Goal: Transaction & Acquisition: Obtain resource

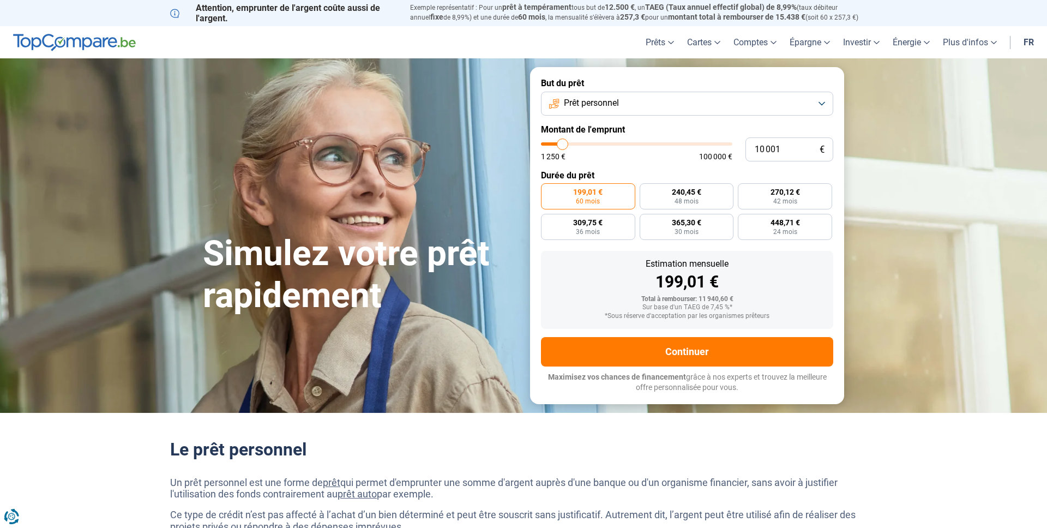
click at [520, 326] on div "Simulez votre prêt rapidement But du prêt Prêt personnel Montant de l'emprunt 1…" at bounding box center [523, 235] width 654 height 336
click at [576, 349] on button "Continuer" at bounding box center [687, 351] width 292 height 29
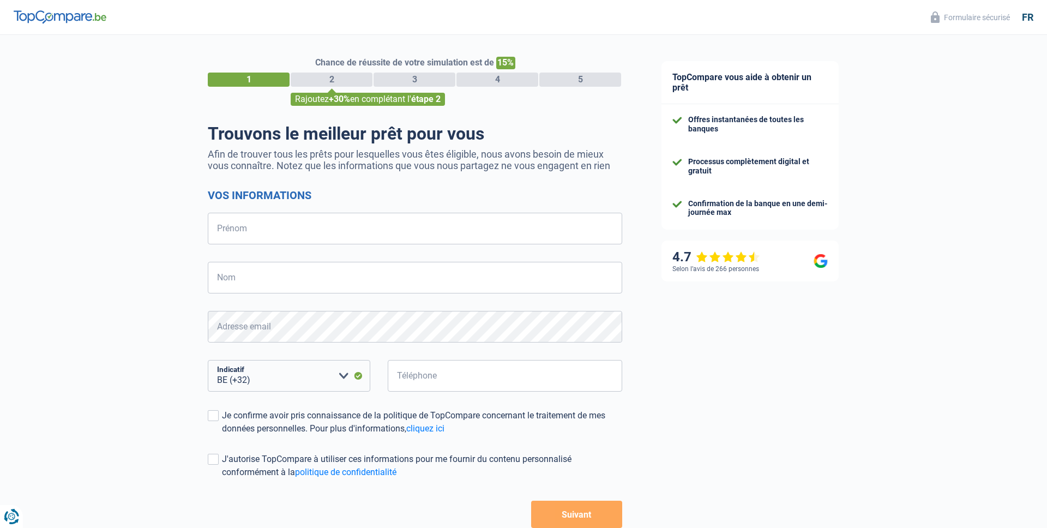
select select "32"
click at [284, 236] on input "Prénom" at bounding box center [415, 229] width 414 height 32
click at [392, 243] on input "Prénom" at bounding box center [415, 229] width 414 height 32
click at [392, 238] on input "Prénom" at bounding box center [415, 229] width 414 height 32
type input "A"
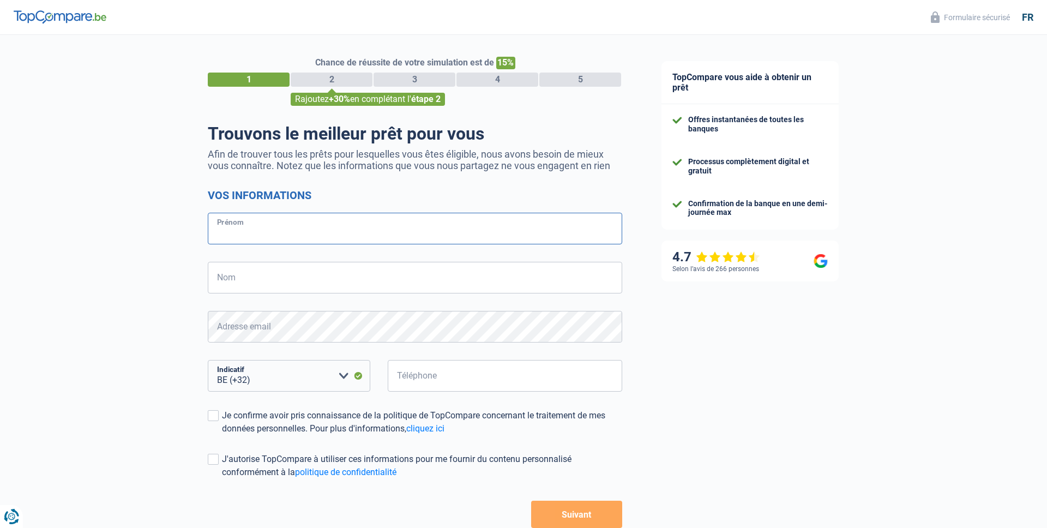
type input "a"
type input "A"
type input "TEST"
click at [244, 285] on input "Nom" at bounding box center [415, 278] width 414 height 32
type input "AB TEST"
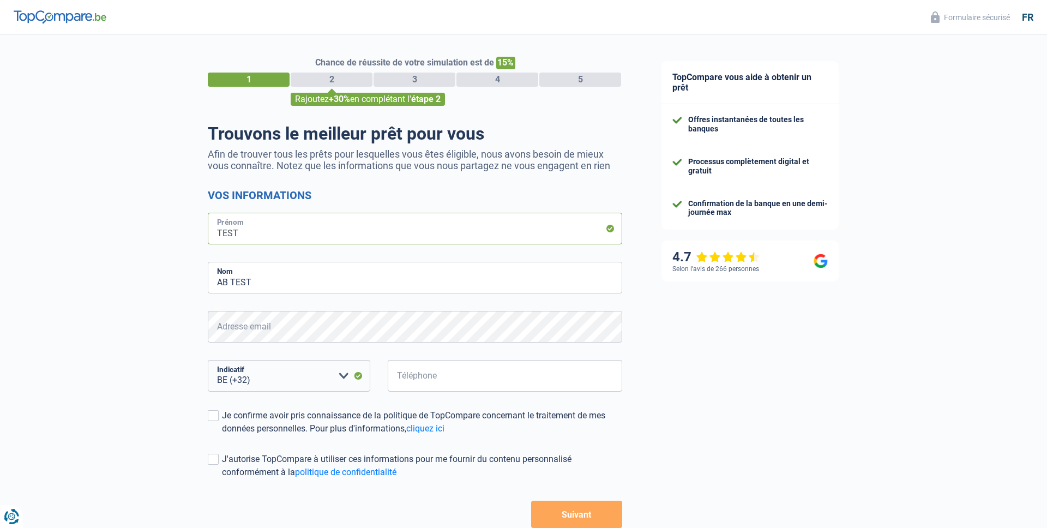
click at [226, 232] on input "TEST" at bounding box center [415, 229] width 414 height 32
type input "AB"
drag, startPoint x: 232, startPoint y: 282, endPoint x: 204, endPoint y: 282, distance: 28.4
click at [205, 282] on div "Chance de réussite de votre simulation est de 15% 1 2 3 4 5 Rajoutez +30% en co…" at bounding box center [321, 310] width 642 height 558
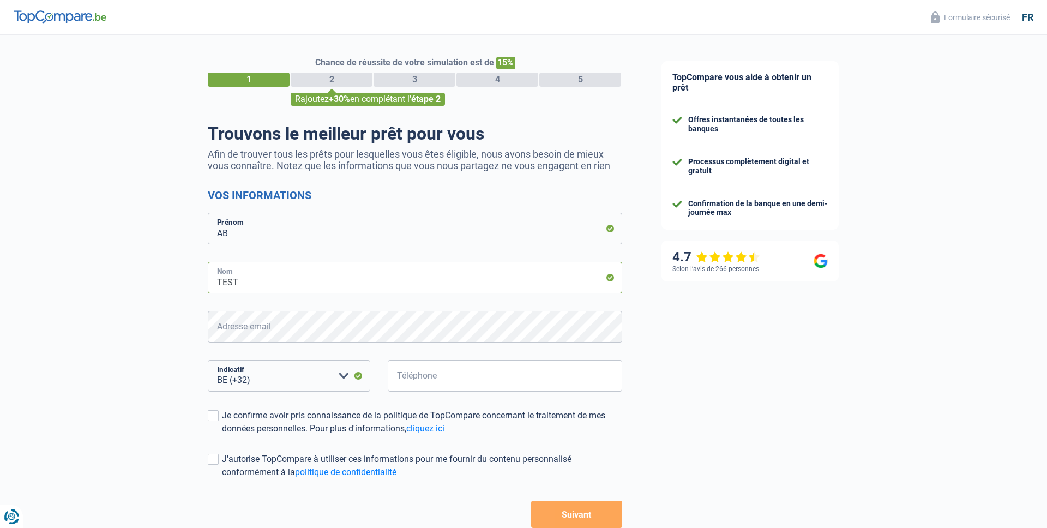
type input "TEST"
click at [438, 369] on input "Téléphone" at bounding box center [505, 376] width 234 height 32
type input "423014901"
click at [309, 435] on form "Vos informations AB Prénom TEST Nom Adresse email BE (+32) LU (+352) Veuillez s…" at bounding box center [415, 358] width 414 height 339
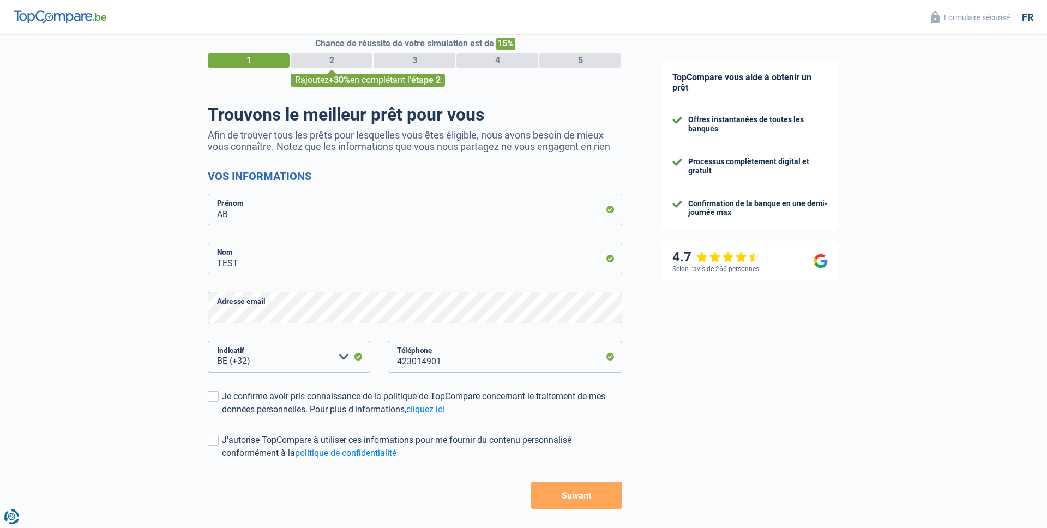
scroll to position [15, 0]
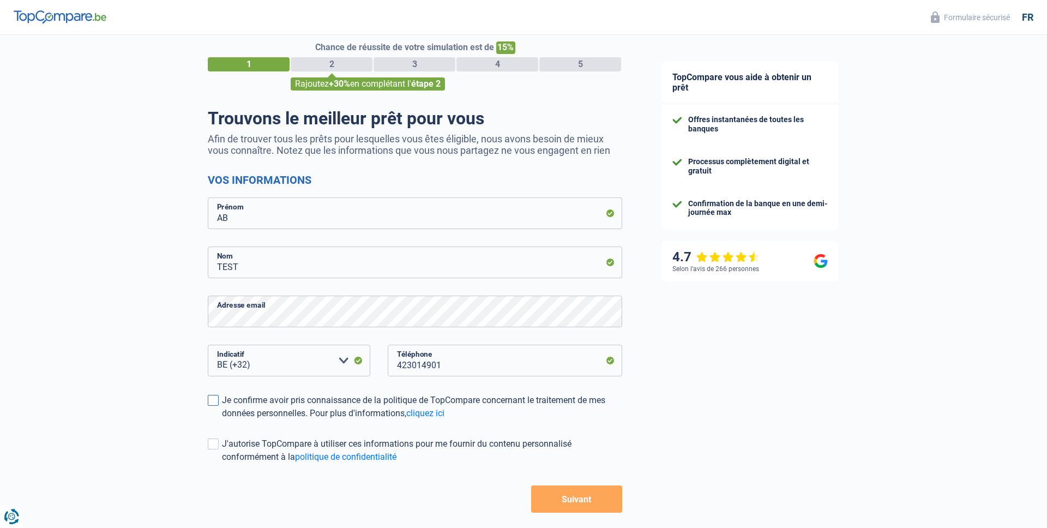
click at [317, 408] on div "Je confirme avoir pris connaissance de la politique de TopCompare concernant le…" at bounding box center [422, 407] width 400 height 26
click at [222, 420] on input "Je confirme avoir pris connaissance de la politique de TopCompare concernant le…" at bounding box center [222, 420] width 0 height 0
click at [531, 503] on button "Suivant" at bounding box center [576, 498] width 91 height 27
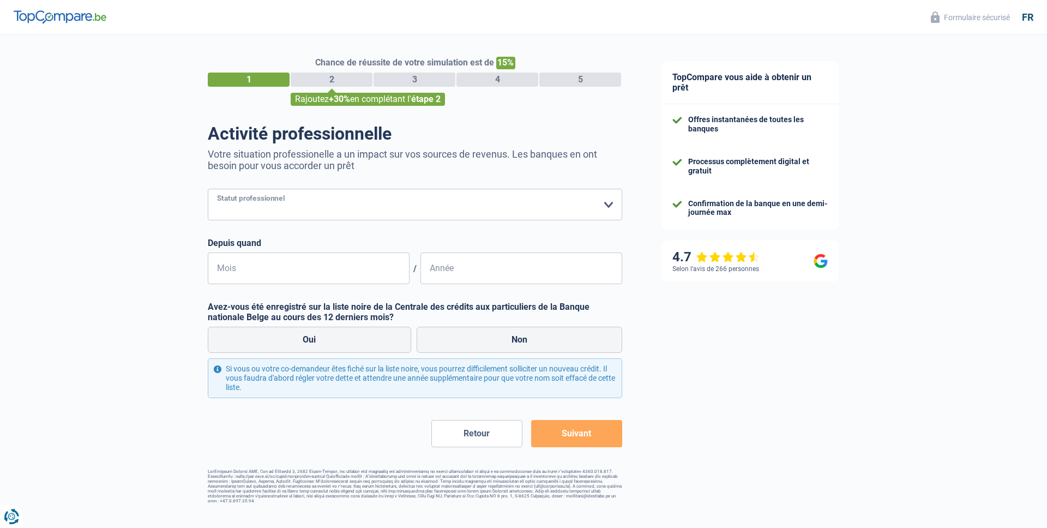
click at [304, 213] on select "Ouvrier Employé privé Employé public Invalide Indépendant Pensionné Chômeur Mut…" at bounding box center [415, 205] width 414 height 32
click at [333, 202] on select "Ouvrier Employé privé Employé public Invalide Indépendant Pensionné Chômeur Mut…" at bounding box center [415, 205] width 414 height 32
select select "cpasMargin"
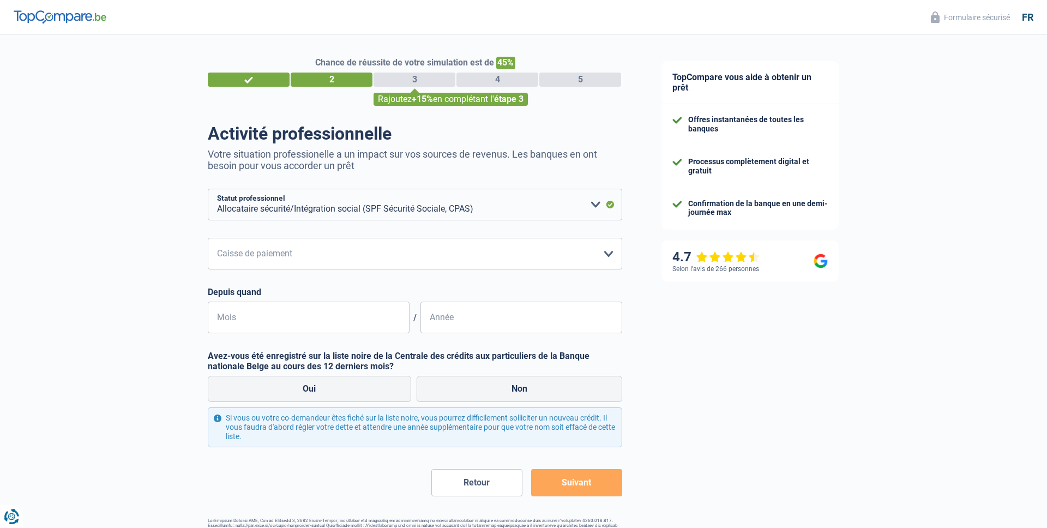
click at [327, 249] on select "SPF Sécurité Sociale Autre Veuillez sélectionner une option" at bounding box center [415, 254] width 414 height 32
select select "spf"
click at [327, 320] on input "Mois" at bounding box center [309, 318] width 202 height 32
type input "12"
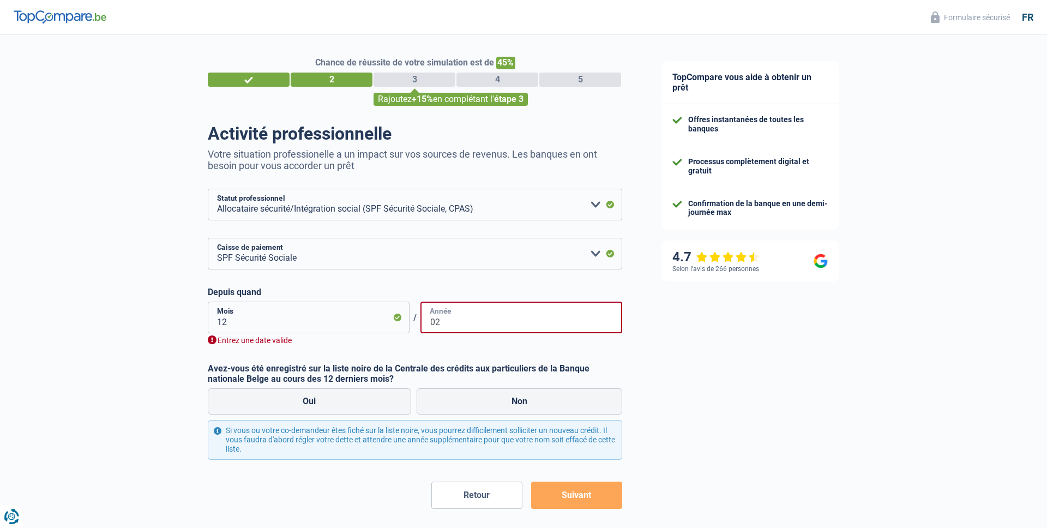
type input "0"
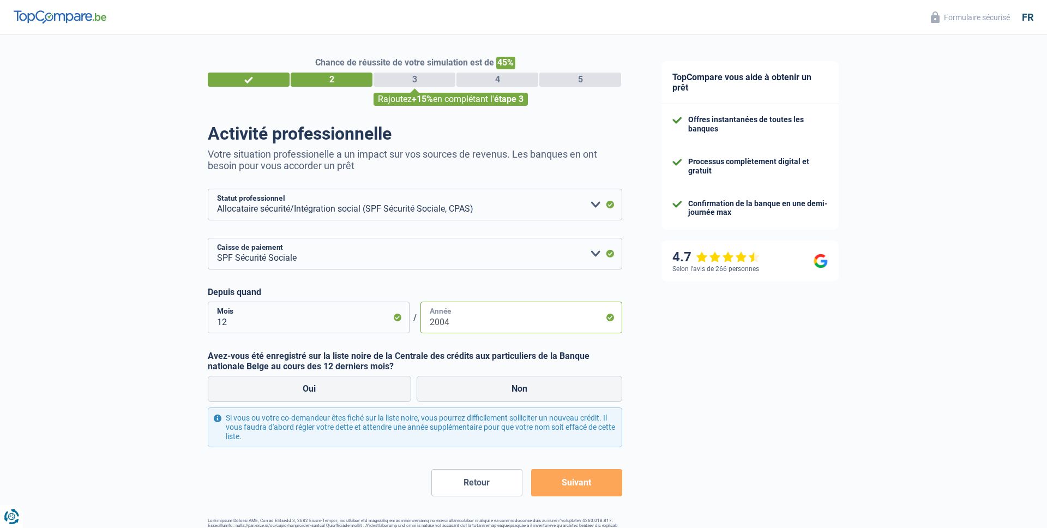
type input "2004"
click at [379, 354] on label "Avez-vous été enregistré sur la liste noire de la Centrale des crédits aux part…" at bounding box center [415, 361] width 414 height 21
click at [463, 383] on label "Non" at bounding box center [520, 389] width 206 height 26
click at [463, 383] on input "Non" at bounding box center [520, 389] width 206 height 26
radio input "true"
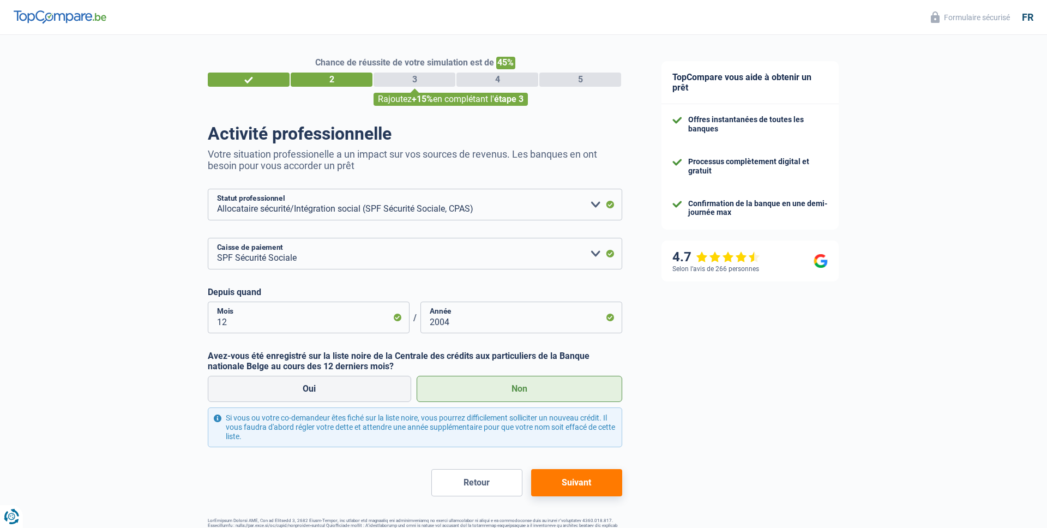
click at [427, 225] on form "Ouvrier Employé privé Employé public Invalide Indépendant Pensionné Chômeur Mut…" at bounding box center [415, 342] width 414 height 307
click at [414, 210] on select "Ouvrier Employé privé Employé public Invalide Indépendant Pensionné Chômeur Mut…" at bounding box center [415, 205] width 414 height 32
click at [570, 479] on button "Suivant" at bounding box center [576, 482] width 91 height 27
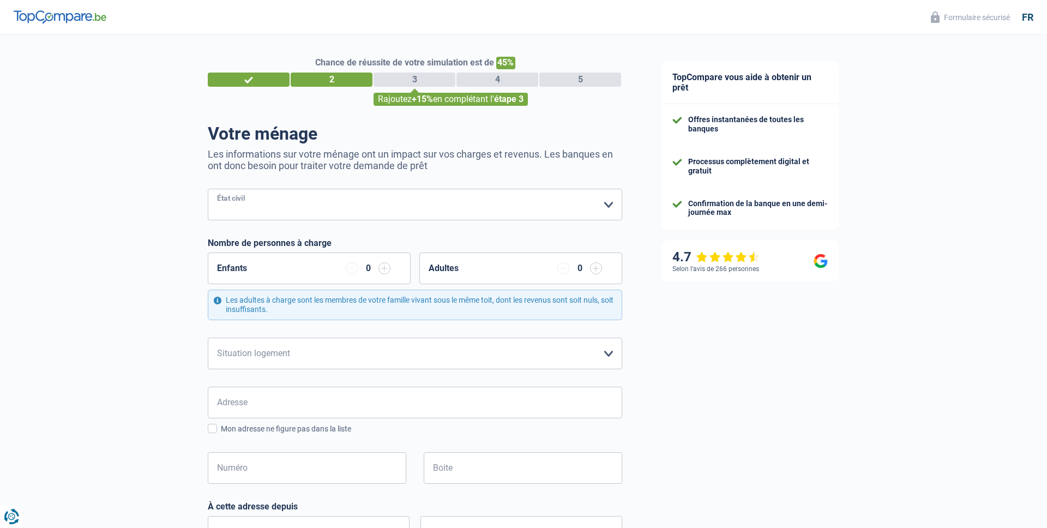
click at [304, 191] on select "Célibataire Marié(e) Cohabitant(e) légal(e) Divorcé(e) Veuf(ve) Séparé (de fait…" at bounding box center [415, 205] width 414 height 32
select select "single"
click at [280, 377] on form "Célibataire Marié(e) Cohabitant(e) légal(e) Divorcé(e) Veuf(ve) Séparé (de fait…" at bounding box center [415, 491] width 414 height 604
click at [282, 341] on select "Locataire Propriétaire avec prêt hypothécaire Propriétaire sans prêt hypothécai…" at bounding box center [415, 354] width 414 height 32
select select "liveWithParents"
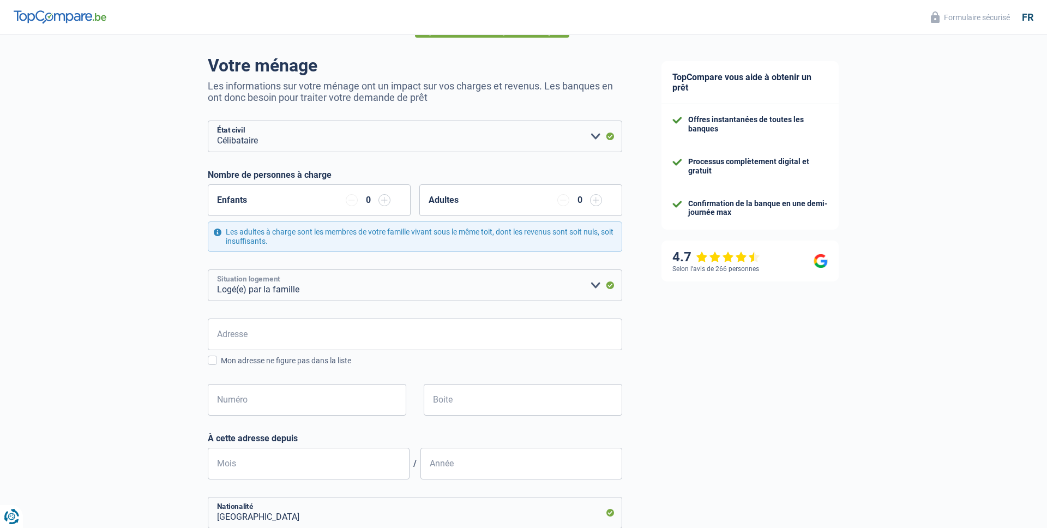
scroll to position [169, 0]
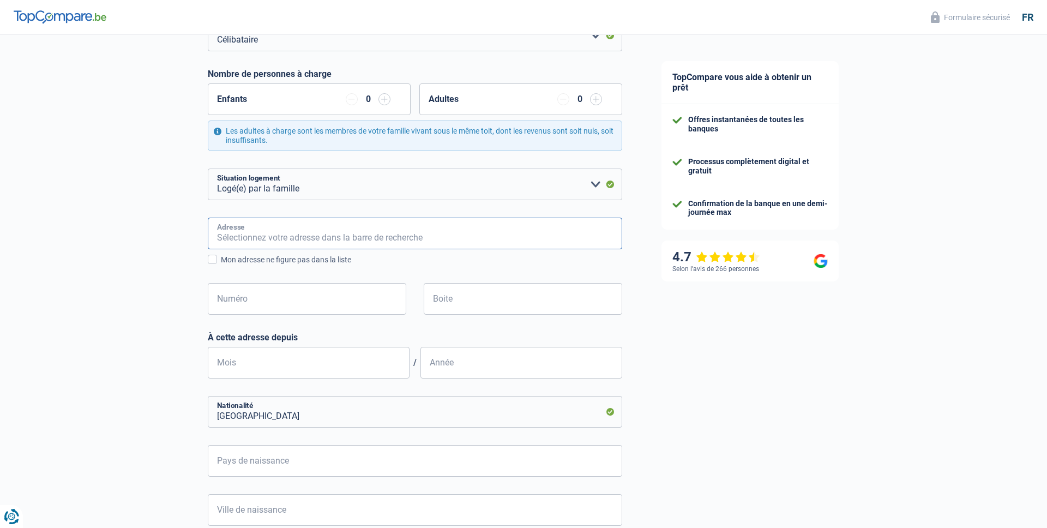
click at [310, 234] on input "Adresse" at bounding box center [415, 234] width 414 height 32
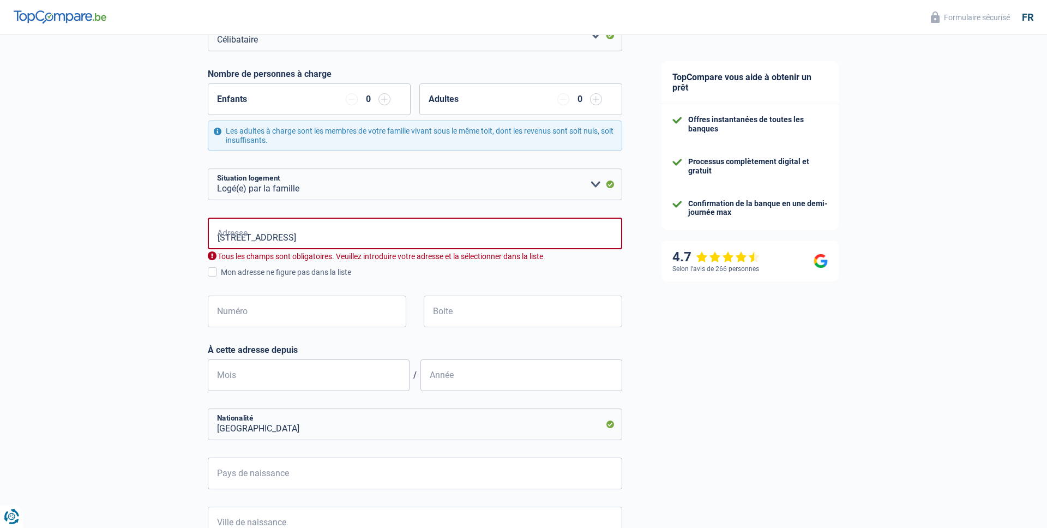
type input "Rue Berckmans, 1060, Saint-Gilles, BE"
type input "89"
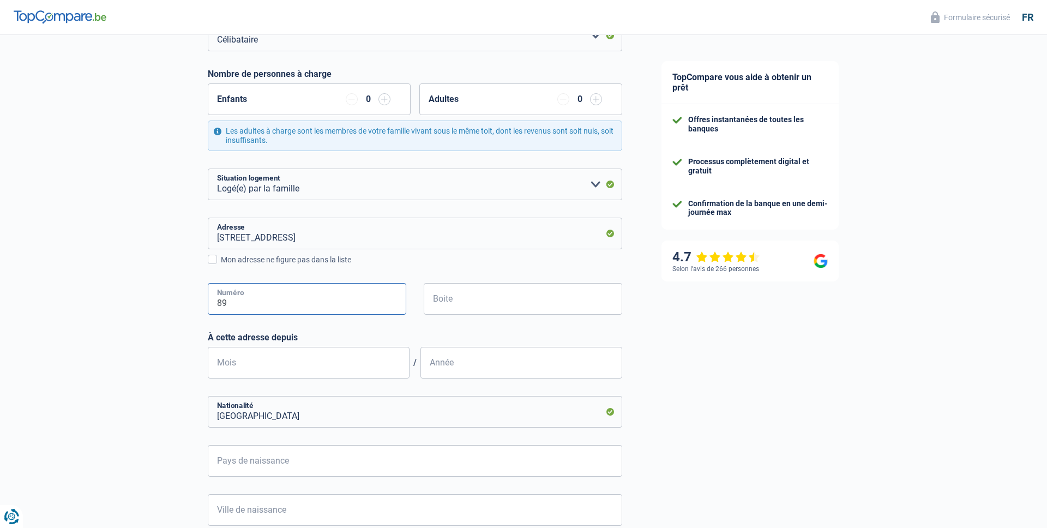
click at [281, 305] on input "89" at bounding box center [307, 299] width 199 height 32
click at [272, 365] on input "Mois" at bounding box center [309, 363] width 202 height 32
type input "12"
type input "2020"
click at [273, 454] on input "Pays de naissance" at bounding box center [415, 461] width 414 height 32
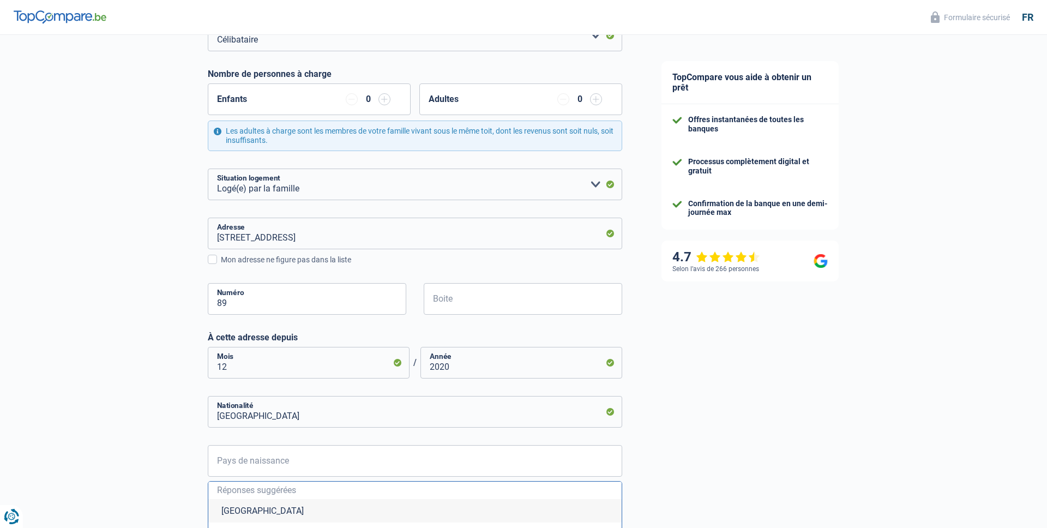
click at [260, 499] on li "Belgique" at bounding box center [414, 510] width 413 height 23
type input "Belgique"
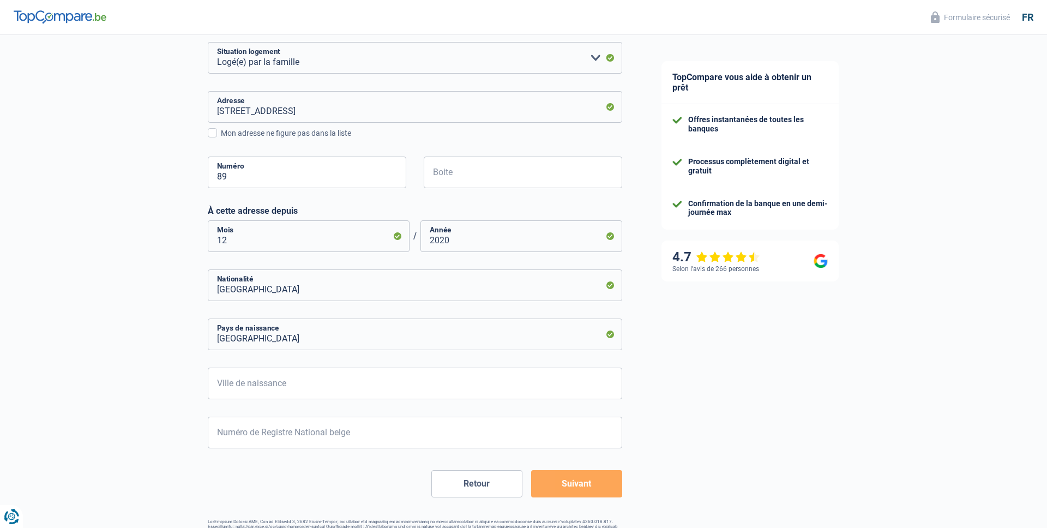
scroll to position [306, 0]
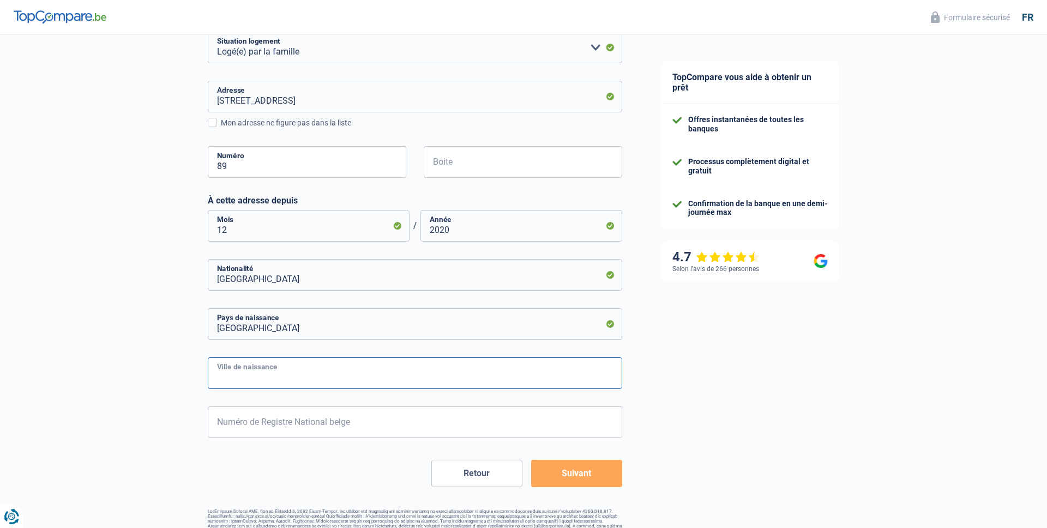
click at [300, 376] on input "Ville de naissance" at bounding box center [415, 373] width 414 height 32
click at [144, 454] on div "Chance de réussite de votre simulation est de 60% 1 2 3 4 5 Rajoutez +20% en co…" at bounding box center [321, 136] width 642 height 823
click at [244, 369] on input "Ville de naissance" at bounding box center [415, 373] width 414 height 32
type input "3"
type input "Brussels"
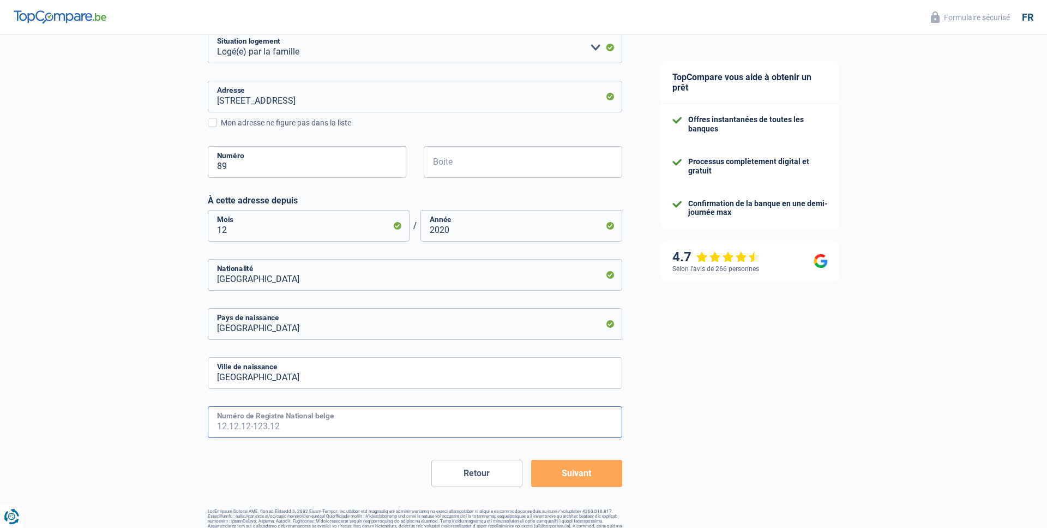
click at [246, 437] on input "Numéro de Registre National belge" at bounding box center [415, 422] width 414 height 32
click at [248, 414] on input "Numéro de Registre National belge" at bounding box center [415, 422] width 414 height 32
type input "94.04.03-316.44"
click at [541, 459] on form "Célibataire Marié(e) Cohabitant(e) légal(e) Divorcé(e) Veuf(ve) Séparé (de fait…" at bounding box center [415, 185] width 414 height 604
click at [541, 472] on button "Suivant" at bounding box center [576, 473] width 91 height 27
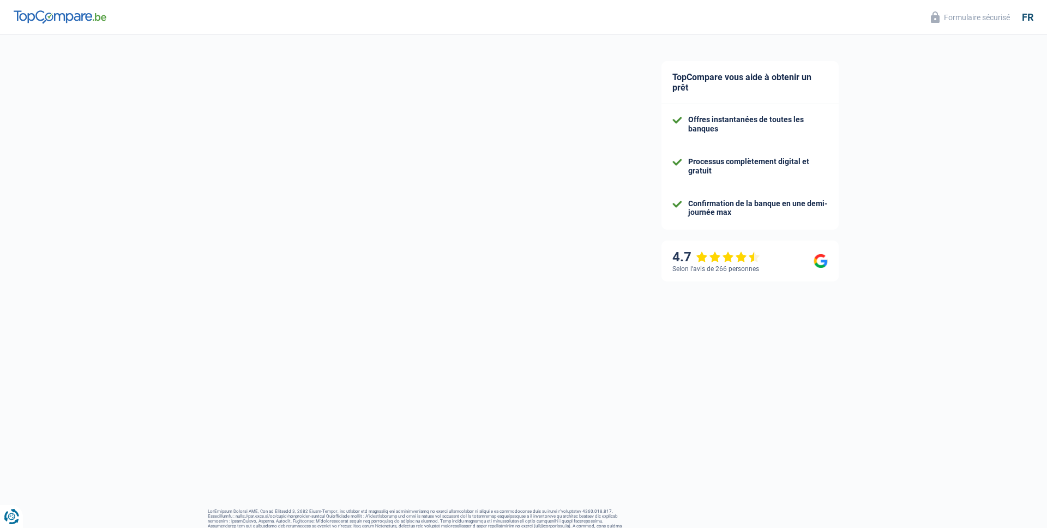
select select "socialSecurity"
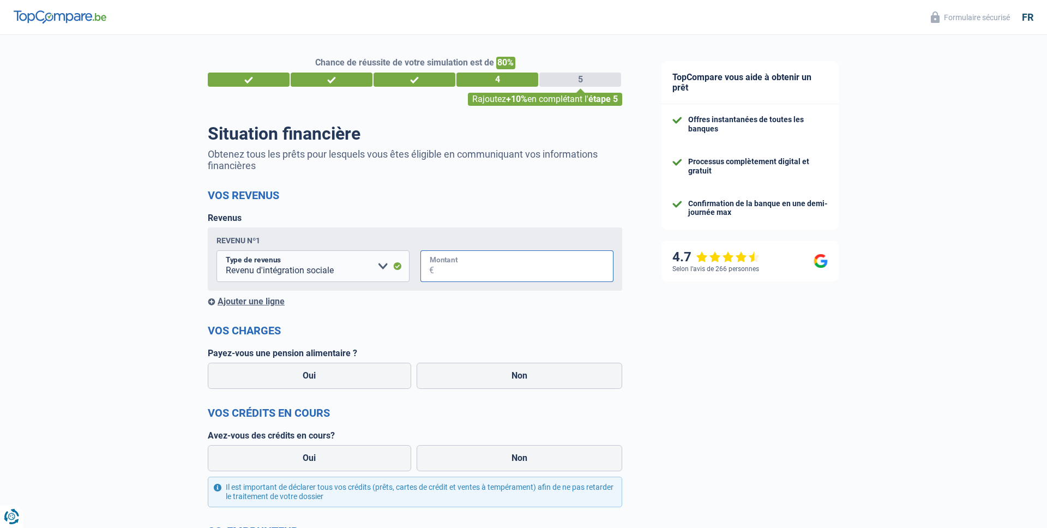
click at [490, 277] on input "Montant" at bounding box center [523, 266] width 179 height 32
type input "2.000"
click at [502, 369] on label "Non" at bounding box center [520, 376] width 206 height 26
click at [502, 369] on input "Non" at bounding box center [520, 376] width 206 height 26
radio input "true"
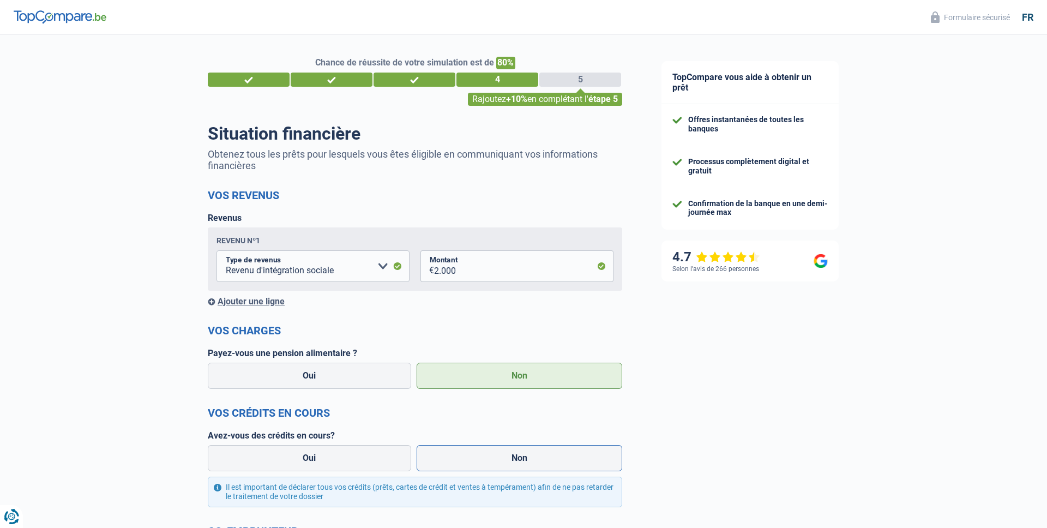
click at [504, 449] on label "Non" at bounding box center [520, 458] width 206 height 26
click at [504, 449] on input "Non" at bounding box center [520, 458] width 206 height 26
radio input "true"
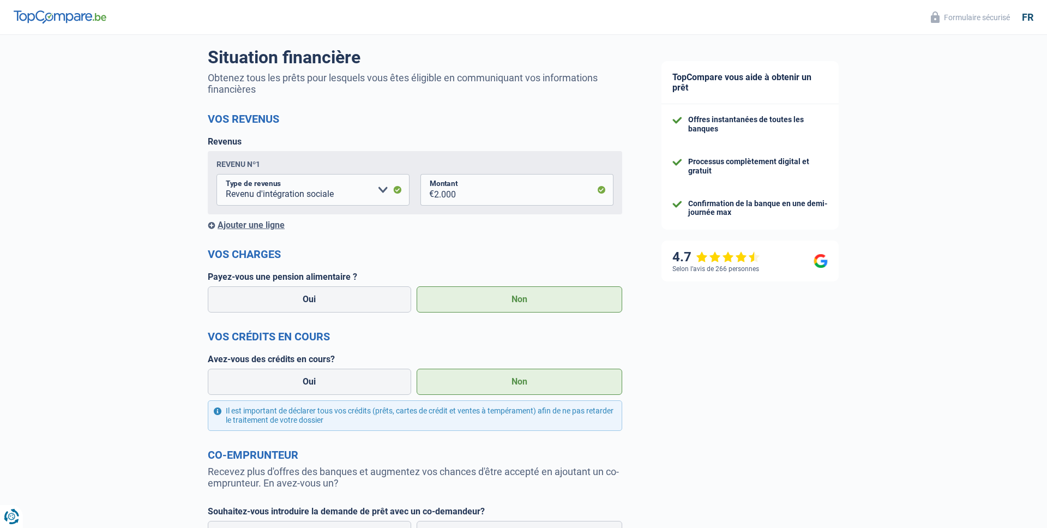
scroll to position [184, 0]
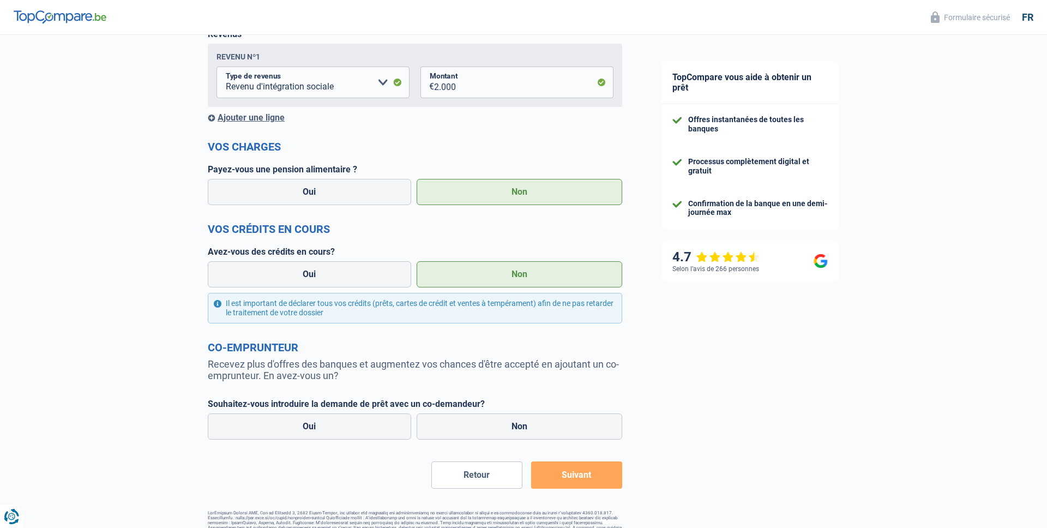
click at [545, 382] on form "Vos revenus Revenus Revenu nº1 Allocation d'handicap Allocations chômage Alloca…" at bounding box center [415, 247] width 414 height 484
click at [545, 420] on label "Non" at bounding box center [520, 426] width 206 height 26
click at [545, 420] on input "Non" at bounding box center [520, 426] width 206 height 26
radio input "true"
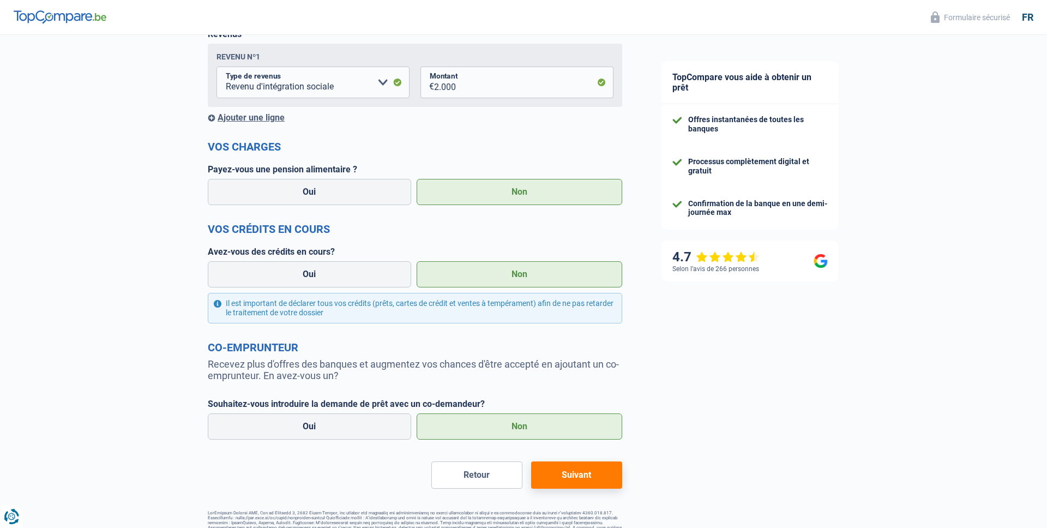
click at [549, 465] on button "Suivant" at bounding box center [576, 474] width 91 height 27
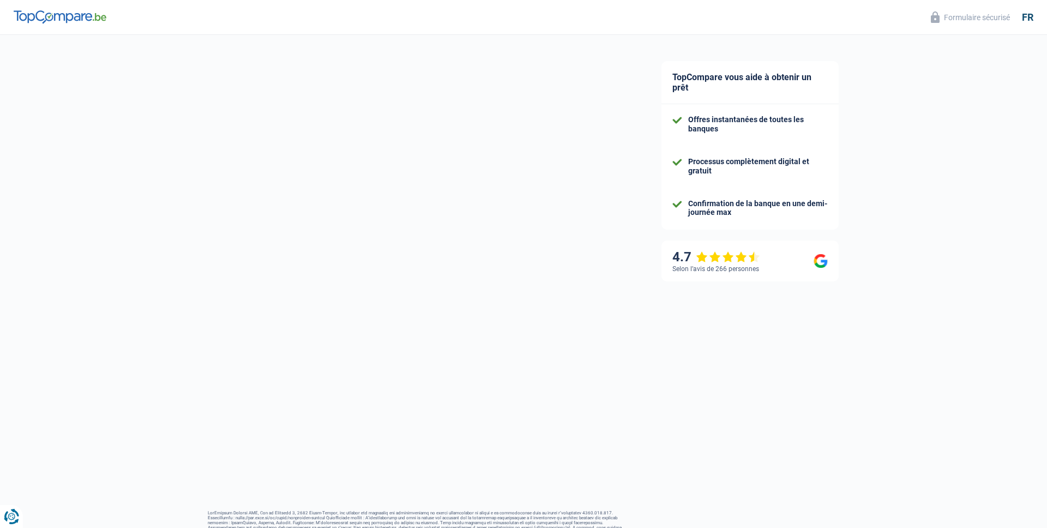
select select "60"
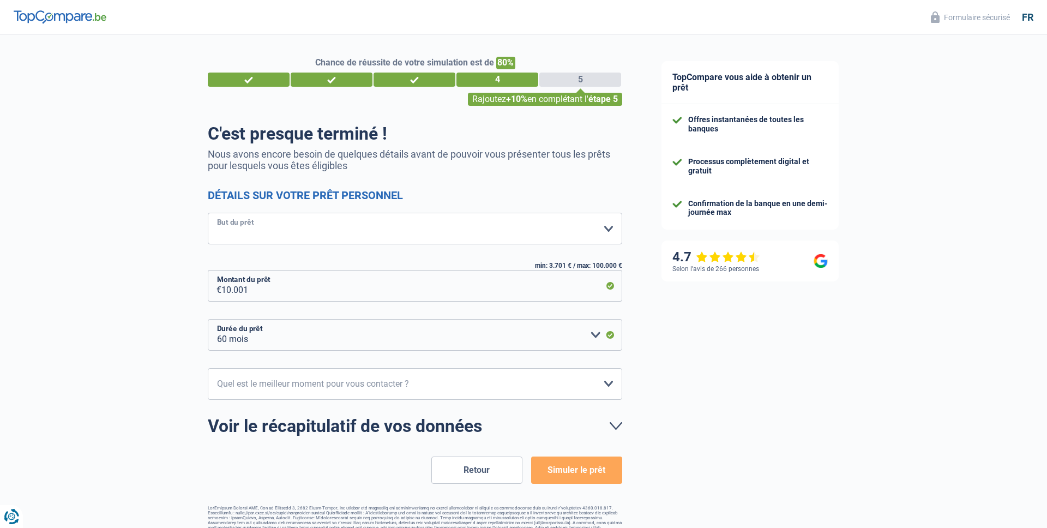
click at [464, 223] on select "Confort maison: meubles, textile, peinture, électroménager, outillage non-profe…" at bounding box center [415, 229] width 414 height 32
select select "movingOrInstallation"
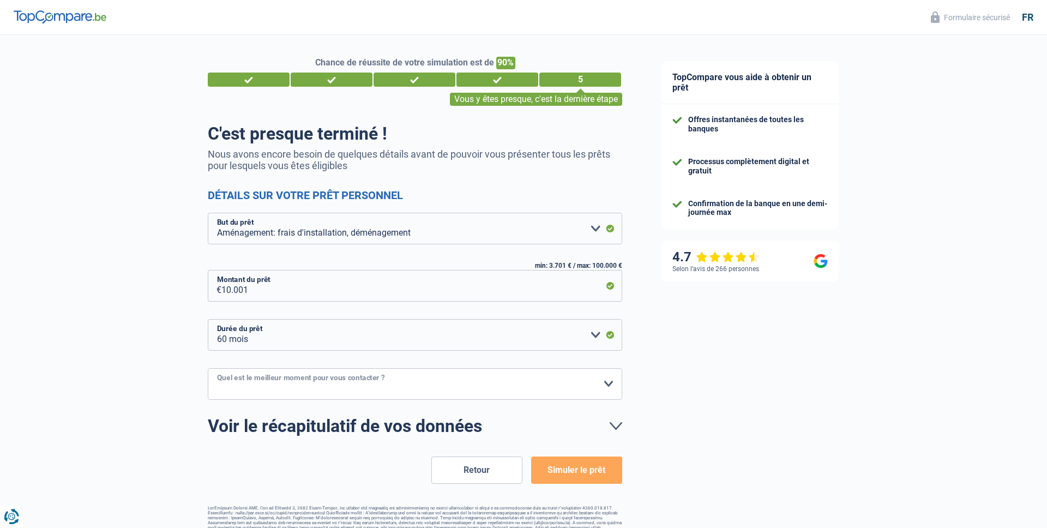
click at [405, 381] on select "10h-12h 12h-14h 14h-16h 16h-18h Veuillez sélectionner une option" at bounding box center [415, 384] width 414 height 32
select select "12-14"
click at [559, 510] on footer at bounding box center [415, 523] width 414 height 34
click at [560, 481] on button "Simuler le prêt" at bounding box center [576, 469] width 91 height 27
